Goal: Task Accomplishment & Management: Use online tool/utility

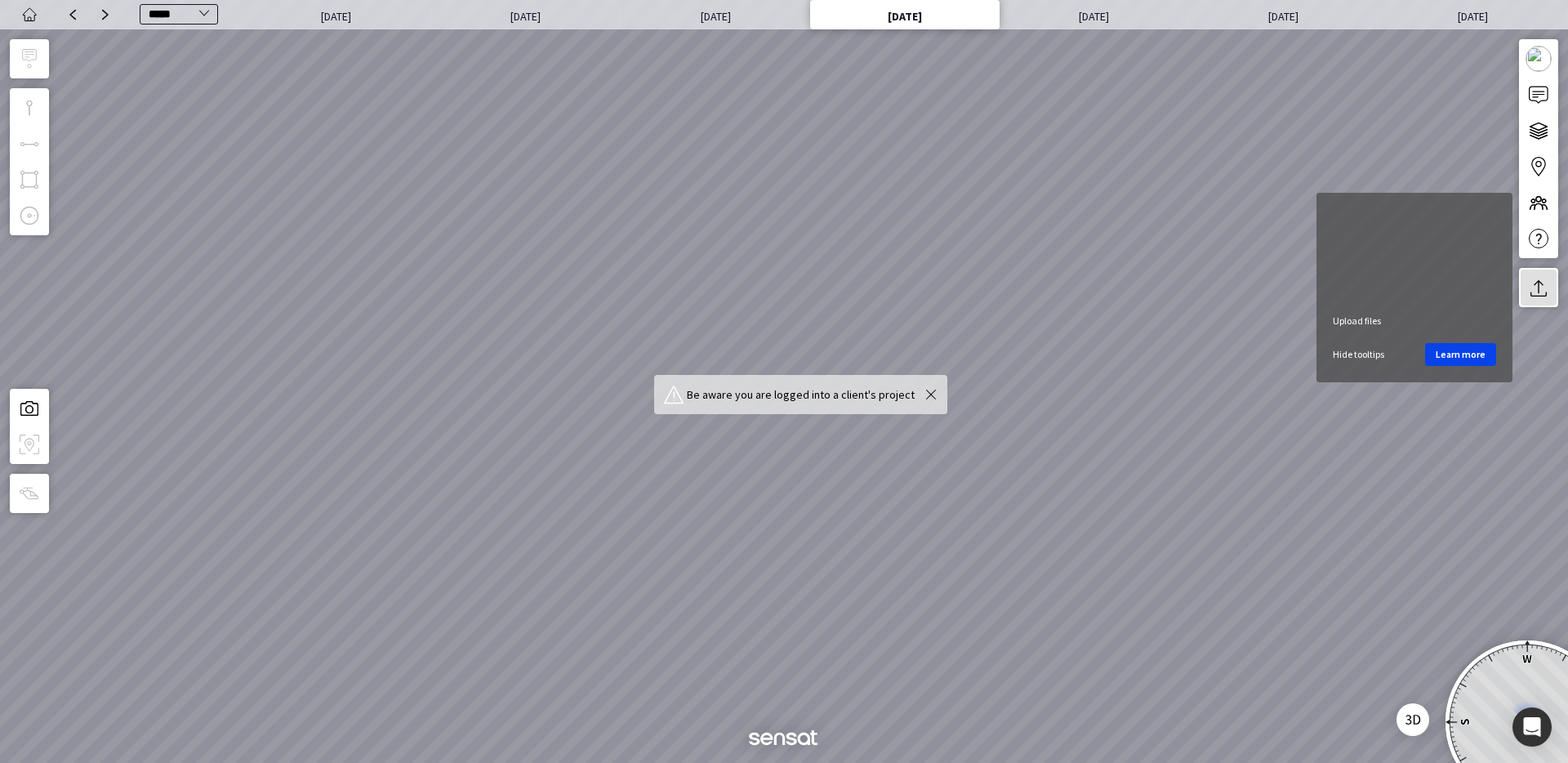
click at [1534, 284] on img at bounding box center [1538, 288] width 20 height 20
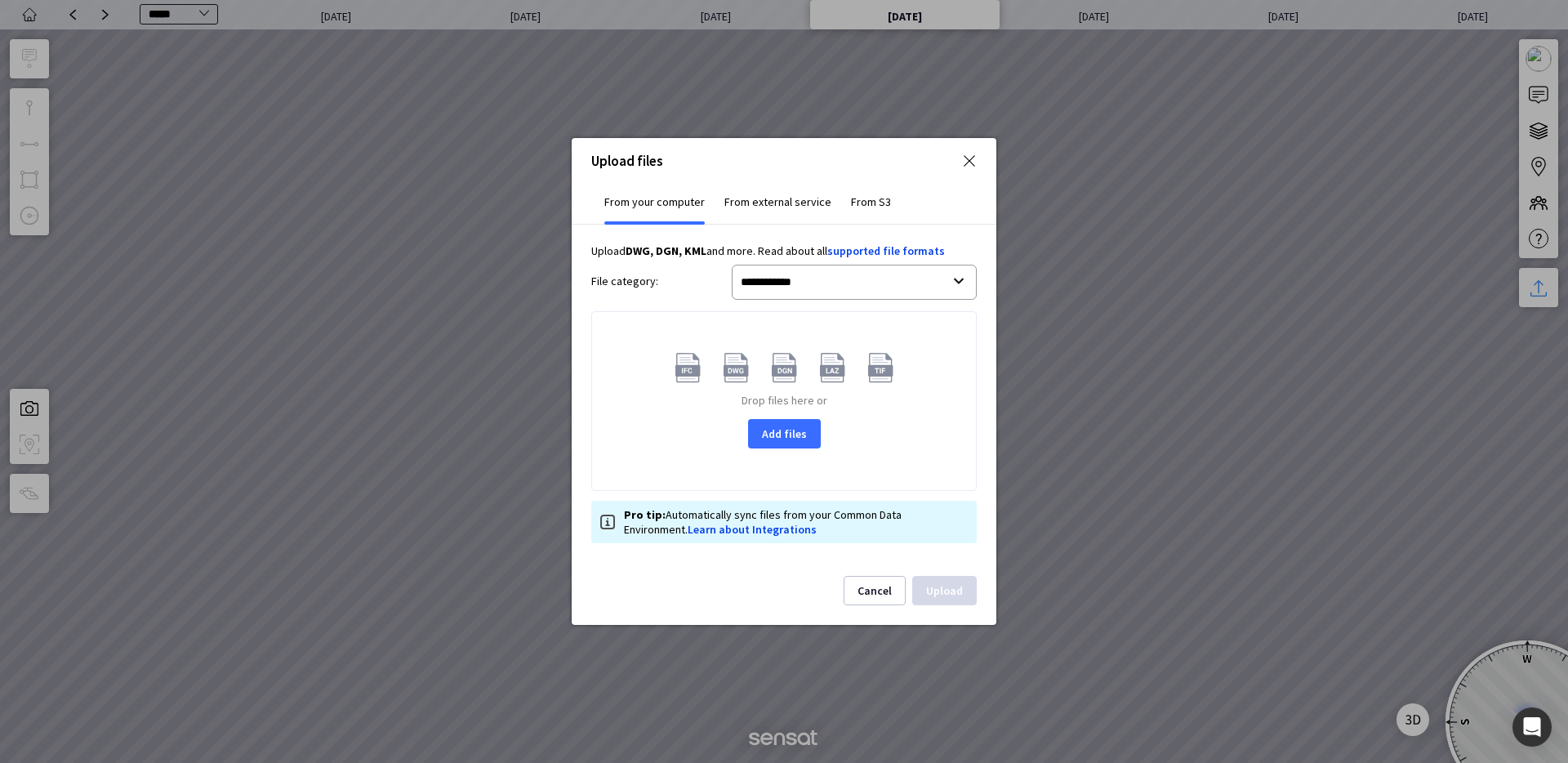
click at [791, 434] on button "Add files" at bounding box center [784, 434] width 72 height 30
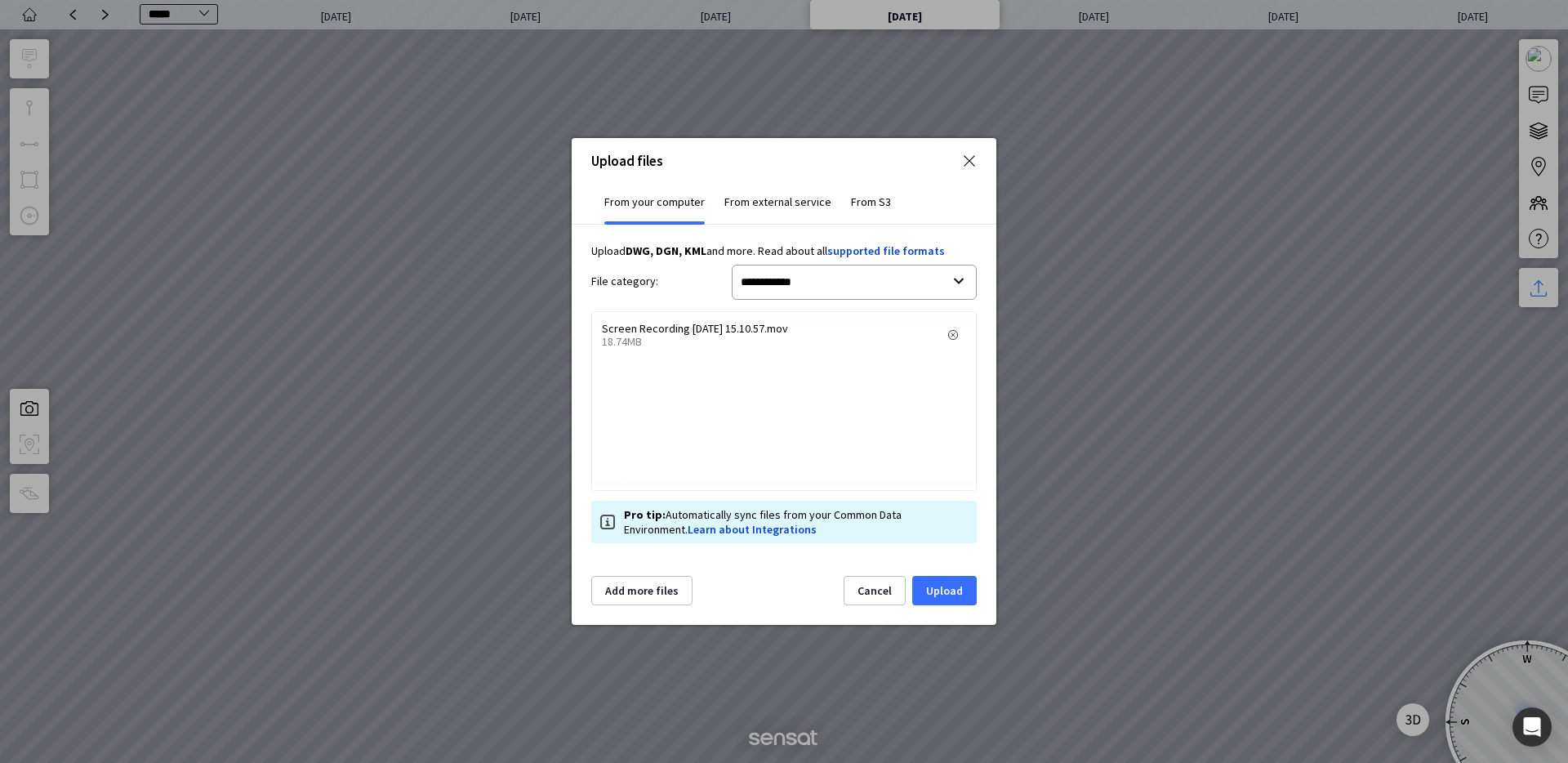
click at [956, 592] on button "Upload" at bounding box center [944, 590] width 65 height 30
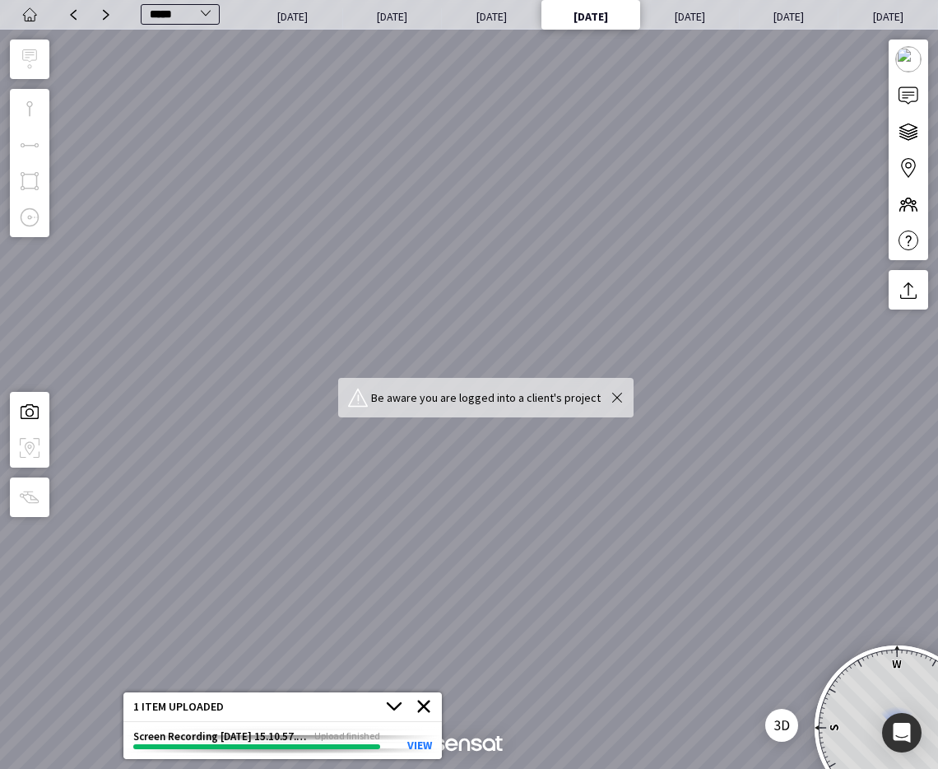
click at [618, 397] on img at bounding box center [617, 398] width 20 height 20
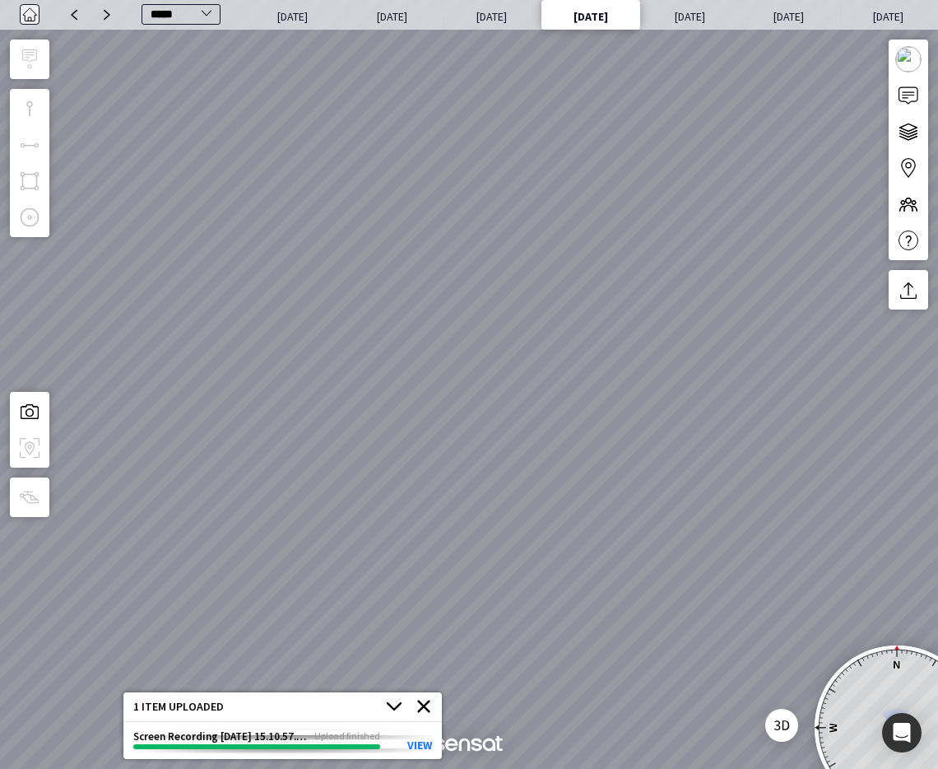
click at [26, 7] on img at bounding box center [29, 15] width 16 height 16
